Goal: Register for event/course

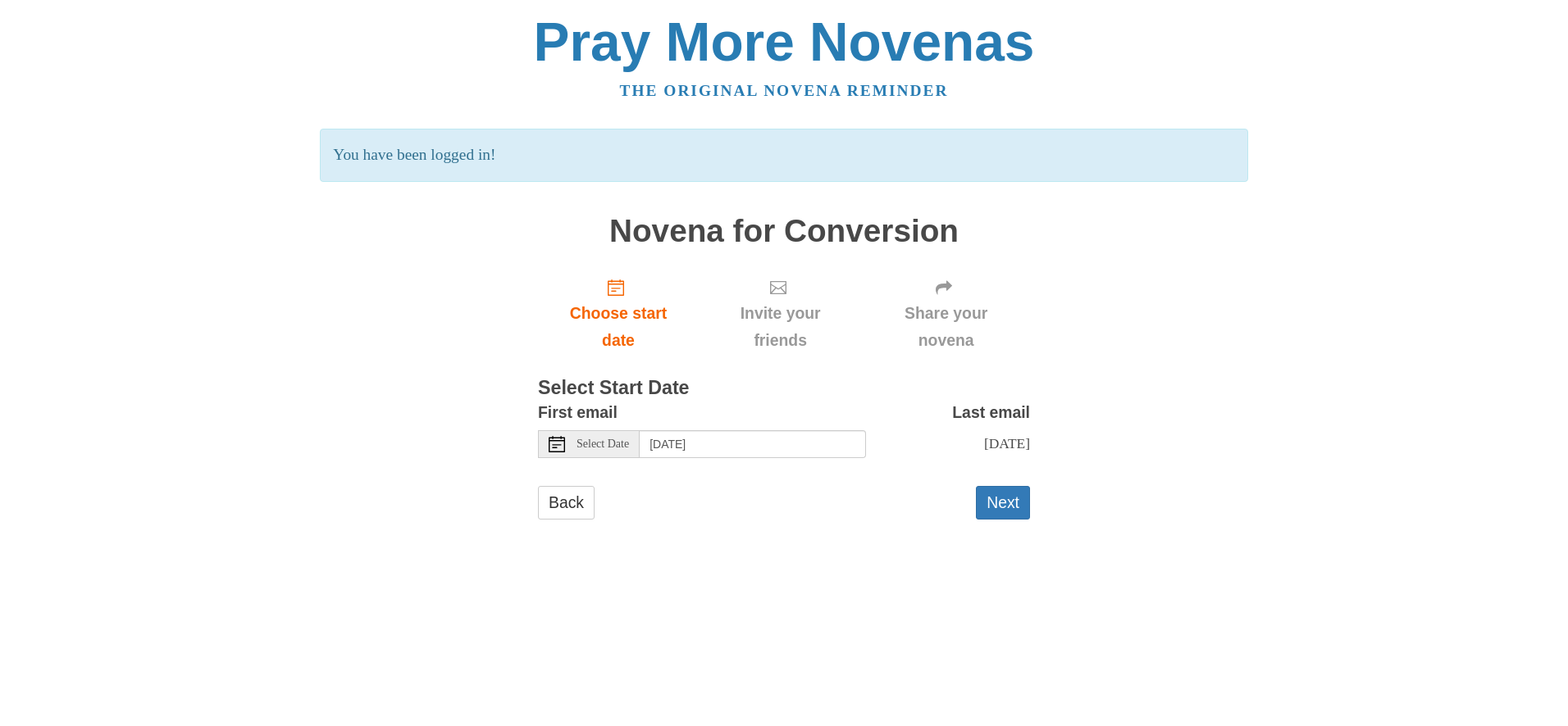
click at [634, 445] on div "Select Date" at bounding box center [588, 444] width 102 height 28
click at [995, 507] on button "Next" at bounding box center [1002, 503] width 54 height 34
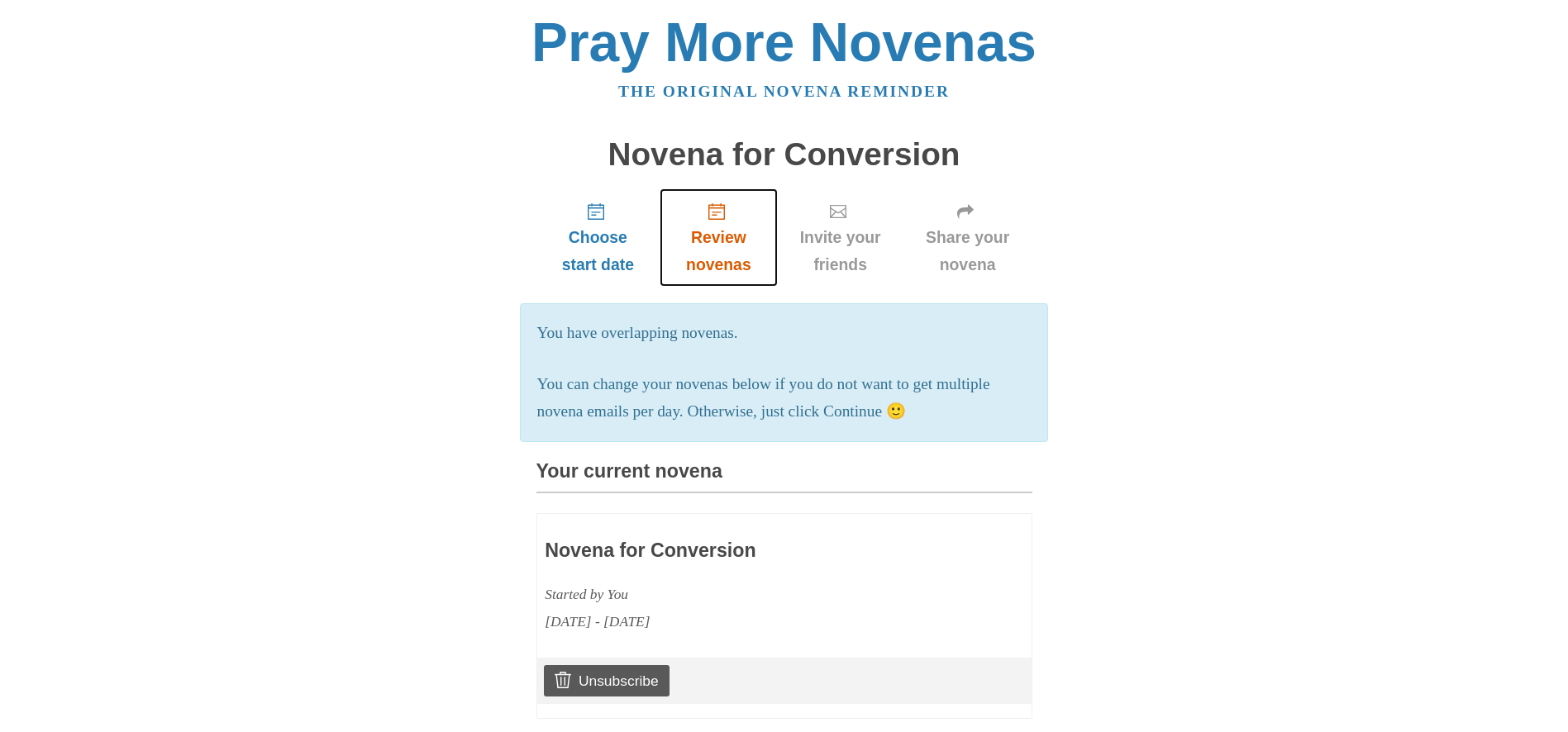
click at [735, 258] on span "Review novenas" at bounding box center [718, 251] width 85 height 54
click at [850, 247] on span "Invite your friends" at bounding box center [840, 251] width 92 height 54
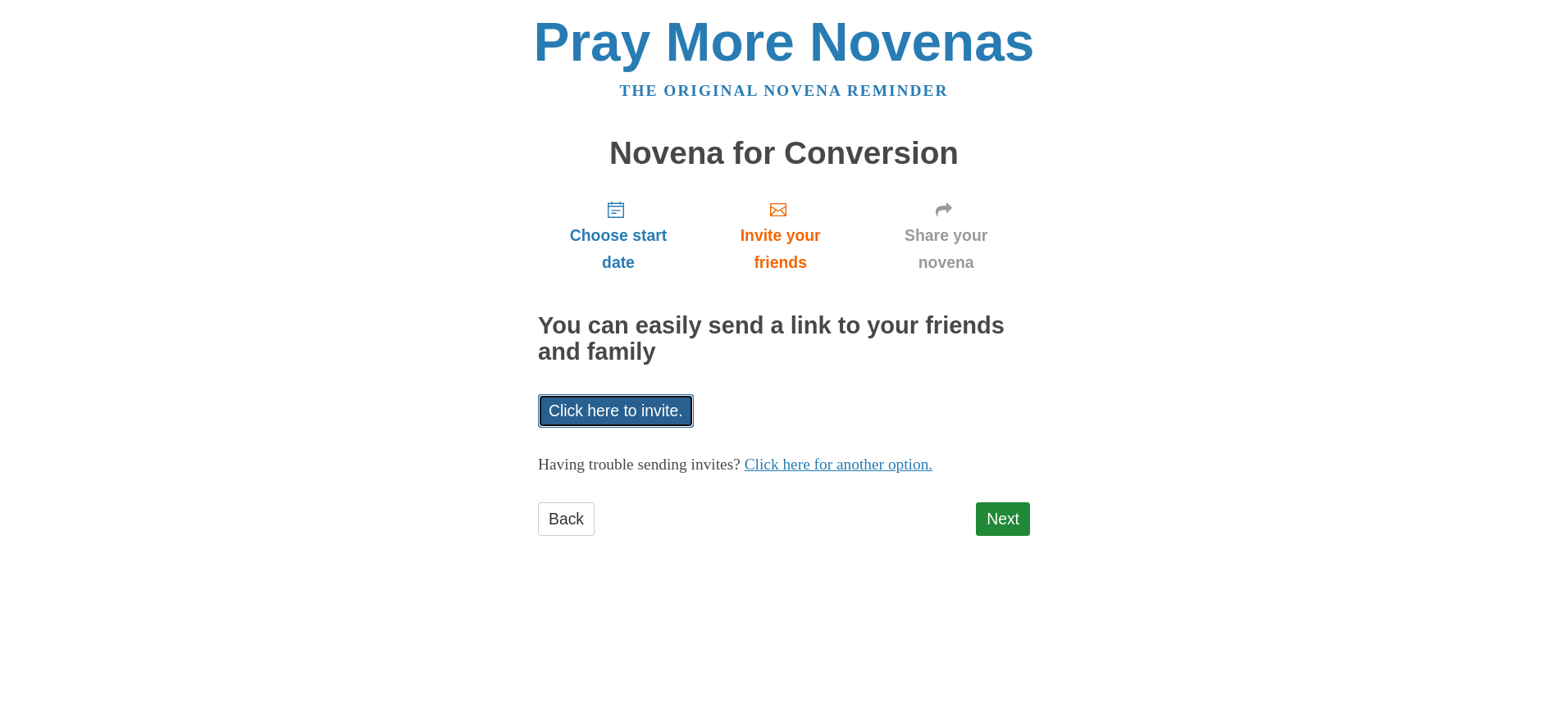
click at [631, 407] on link "Click here to invite." at bounding box center [616, 411] width 156 height 34
click at [989, 506] on link "Next" at bounding box center [1002, 520] width 54 height 34
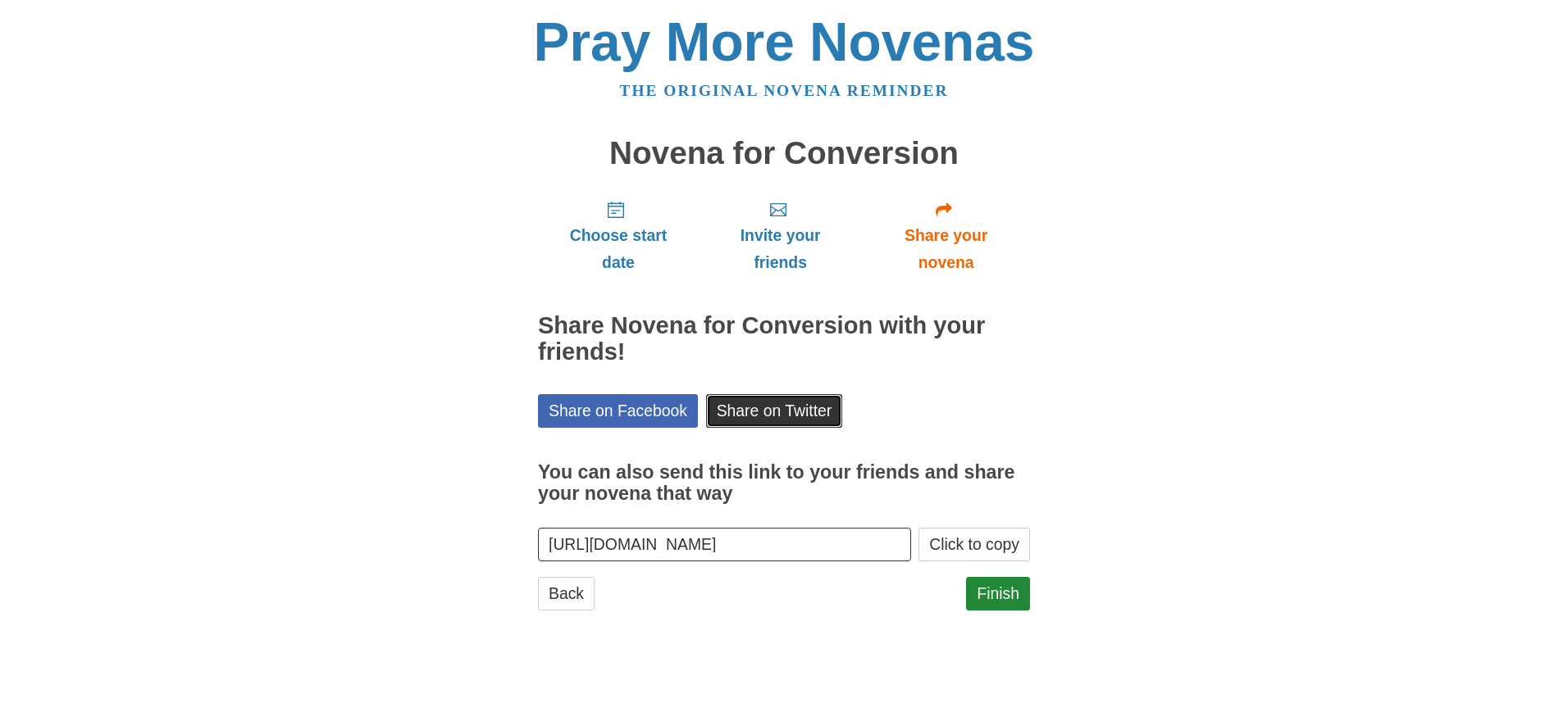
click at [788, 410] on link "Share on Twitter" at bounding box center [774, 411] width 137 height 34
click at [1020, 595] on link "Finish" at bounding box center [998, 594] width 64 height 34
